Goal: Task Accomplishment & Management: Manage account settings

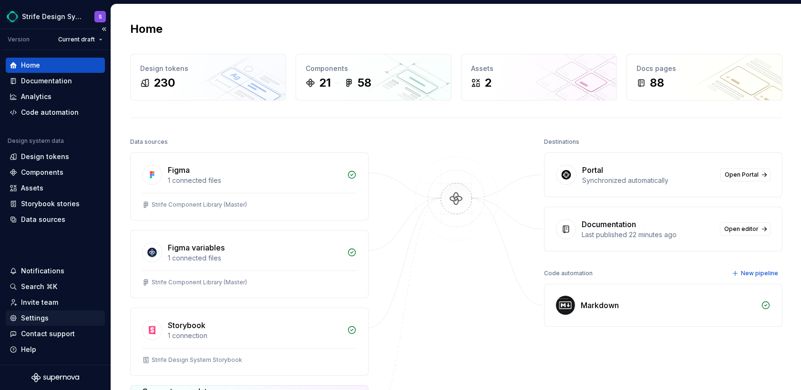
click at [44, 315] on div "Settings" at bounding box center [35, 319] width 28 height 10
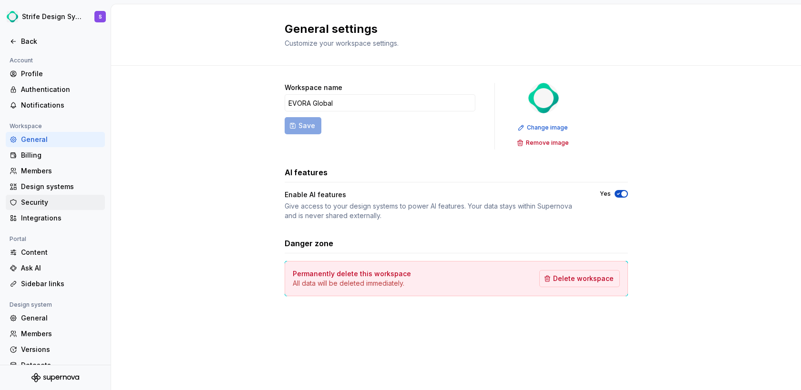
click at [50, 206] on div "Security" at bounding box center [61, 203] width 80 height 10
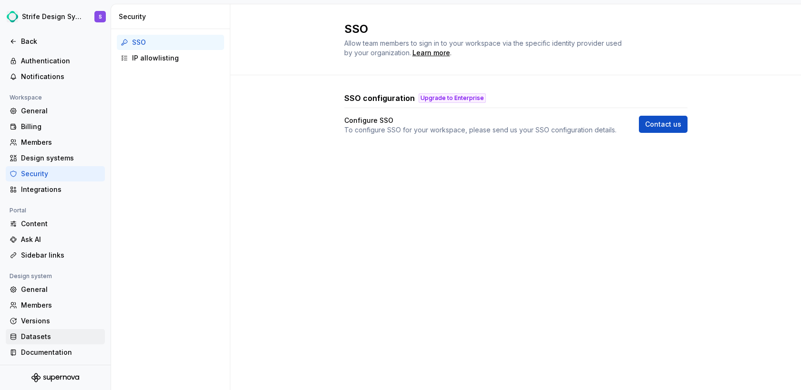
scroll to position [30, 0]
click at [45, 196] on div "Integrations" at bounding box center [55, 188] width 99 height 15
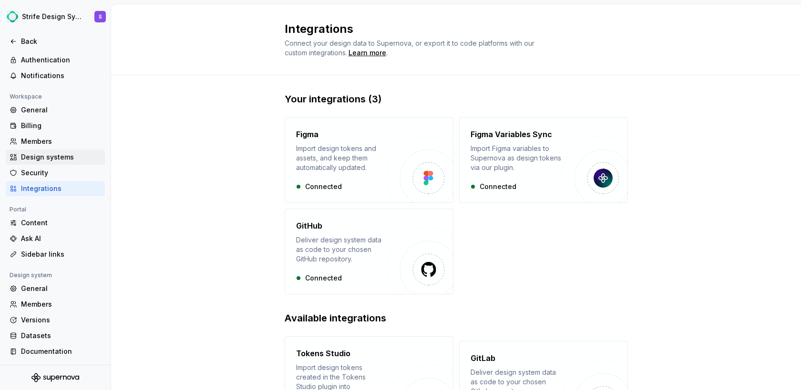
click at [45, 162] on div "Design systems" at bounding box center [55, 157] width 99 height 15
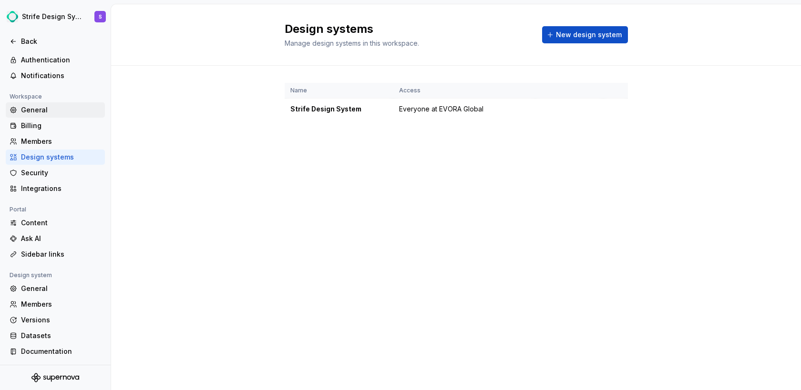
click at [41, 114] on div "General" at bounding box center [61, 110] width 80 height 10
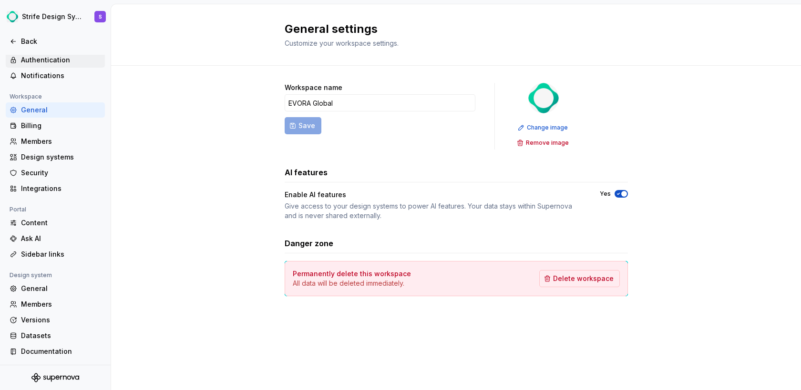
click at [50, 62] on div "Authentication" at bounding box center [61, 60] width 80 height 10
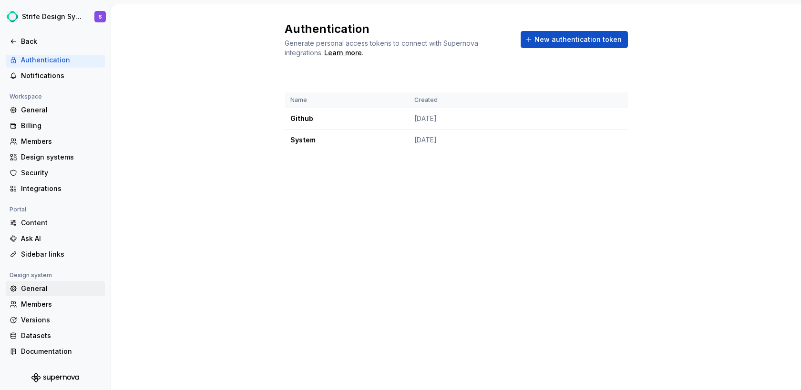
click at [44, 294] on div "General" at bounding box center [61, 289] width 80 height 10
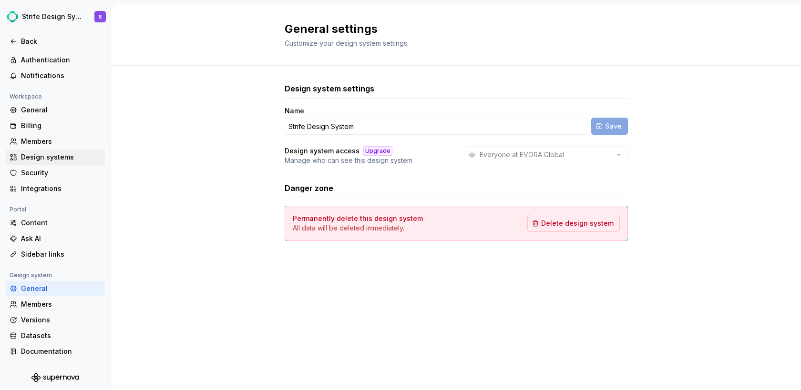
click at [45, 158] on div "Design systems" at bounding box center [61, 158] width 80 height 10
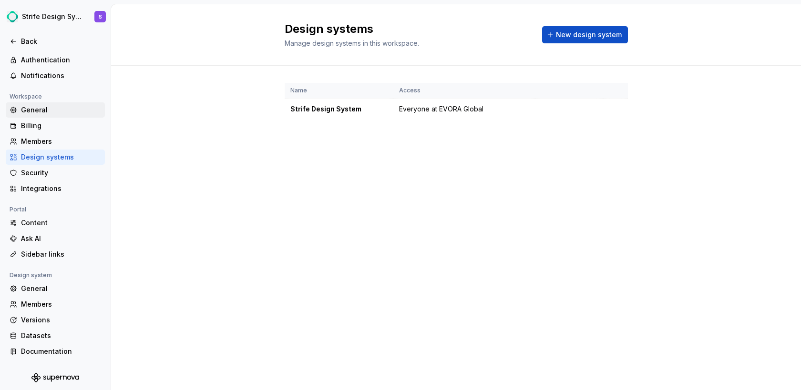
click at [41, 104] on div "General" at bounding box center [55, 109] width 99 height 15
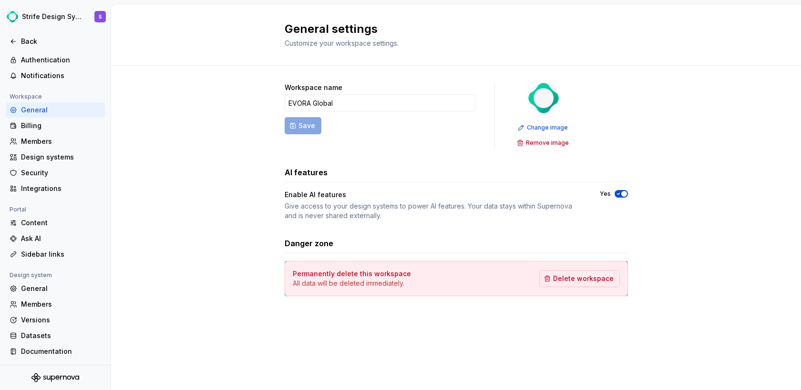
click at [53, 50] on div at bounding box center [55, 52] width 111 height 6
click at [29, 40] on div "Back" at bounding box center [61, 42] width 80 height 10
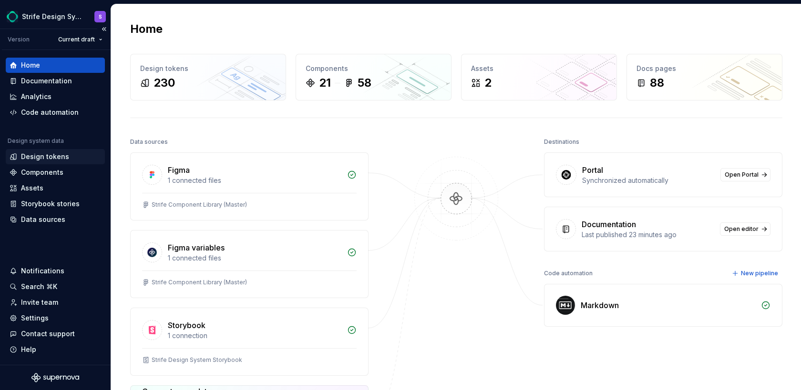
click at [47, 154] on div "Design tokens" at bounding box center [45, 157] width 48 height 10
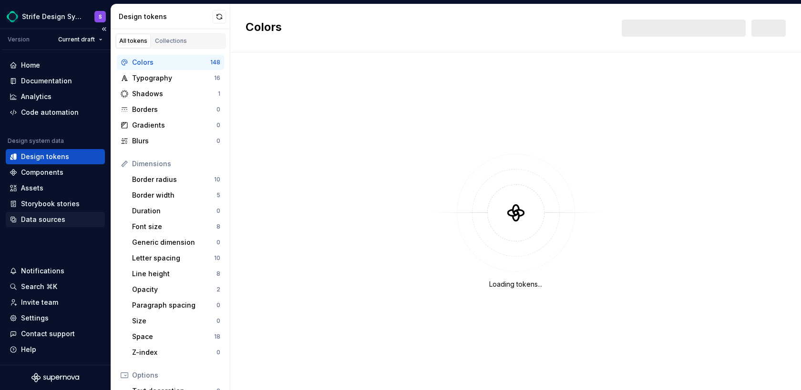
click at [52, 217] on div "Data sources" at bounding box center [43, 220] width 44 height 10
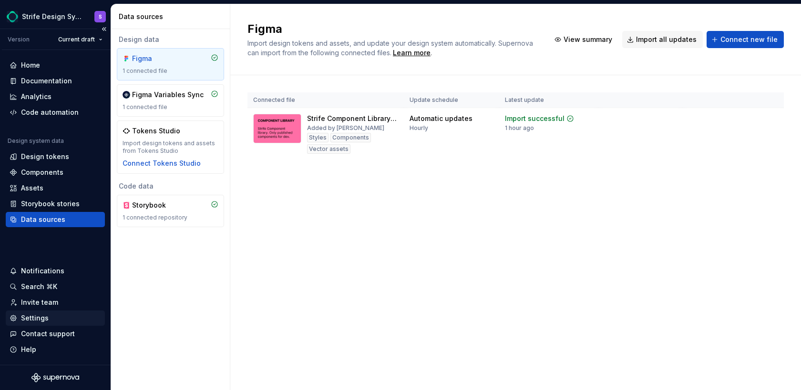
click at [41, 314] on div "Settings" at bounding box center [35, 319] width 28 height 10
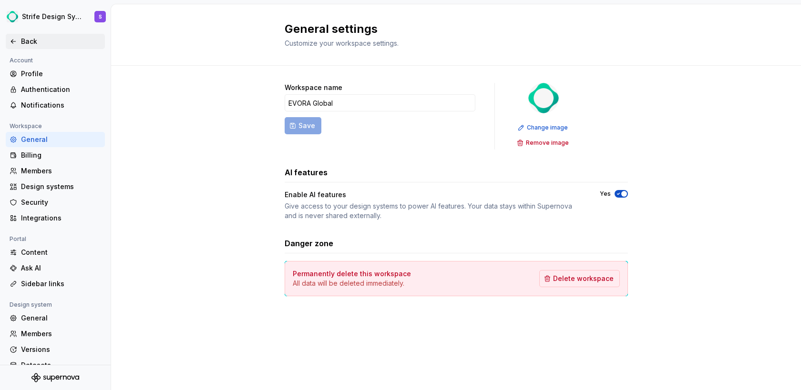
click at [18, 35] on div "Back" at bounding box center [55, 41] width 99 height 15
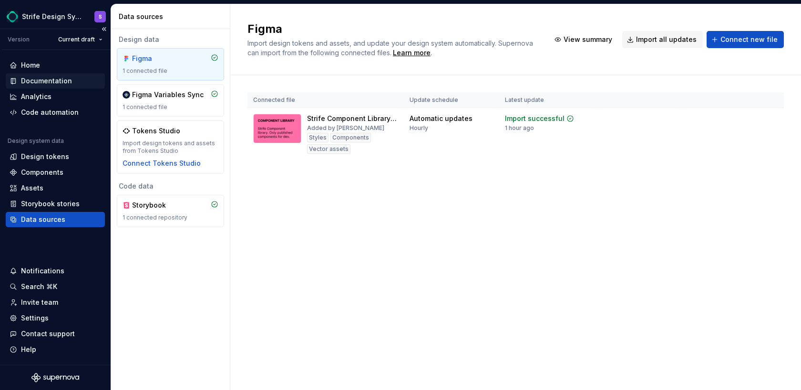
click at [46, 76] on div "Documentation" at bounding box center [46, 81] width 51 height 10
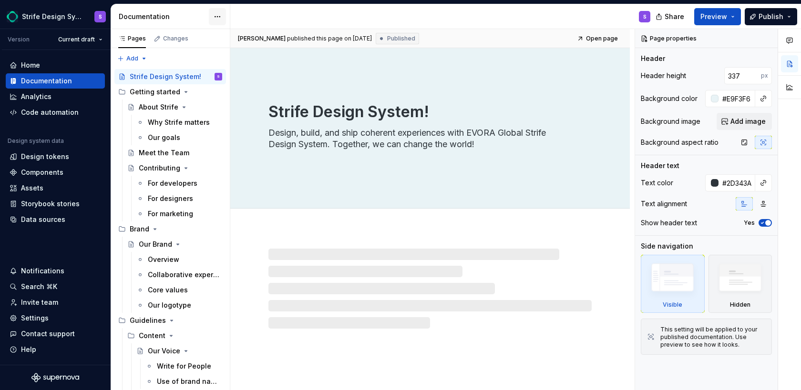
click at [221, 14] on html "Strife Design System S Version Current draft Home Documentation Analytics Code …" at bounding box center [400, 195] width 801 height 390
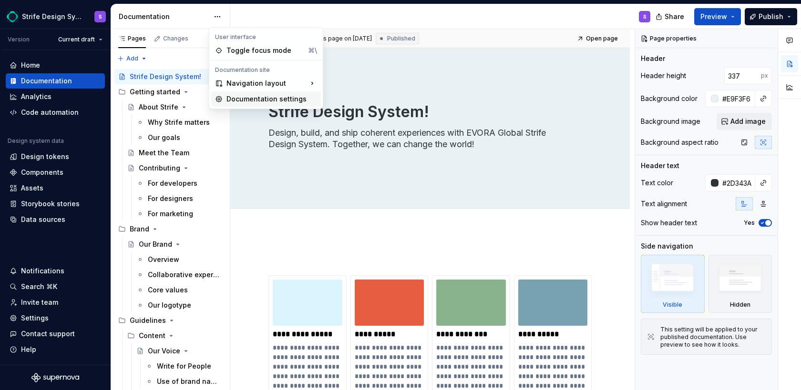
click at [243, 97] on div "Documentation settings" at bounding box center [271, 99] width 91 height 10
type textarea "*"
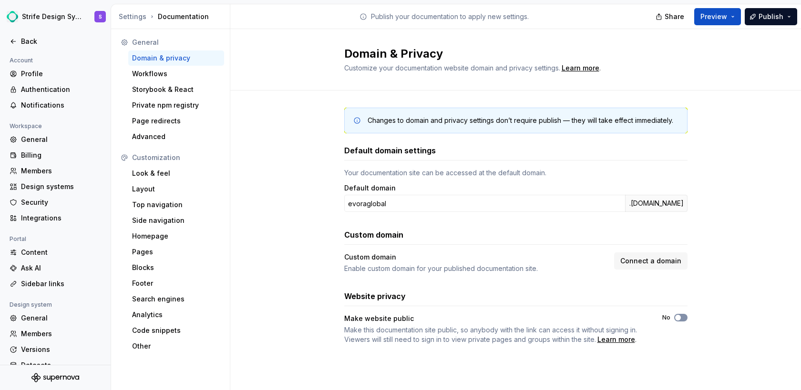
click at [679, 316] on span "button" at bounding box center [678, 318] width 6 height 6
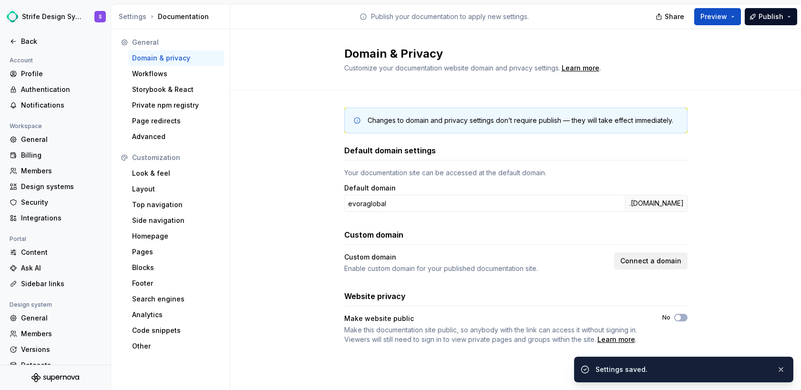
click at [630, 266] on button "Connect a domain" at bounding box center [650, 261] width 73 height 17
